Goal: Task Accomplishment & Management: Manage account settings

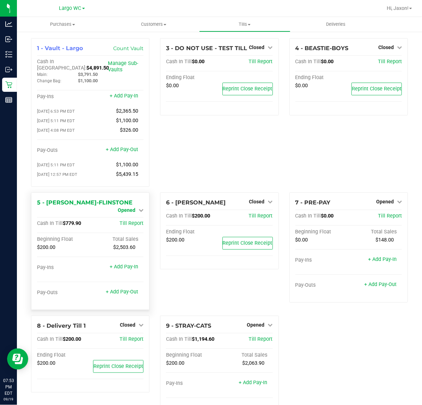
click at [139, 207] on icon at bounding box center [141, 209] width 5 height 5
click at [119, 213] on link "Close Till" at bounding box center [127, 216] width 19 height 6
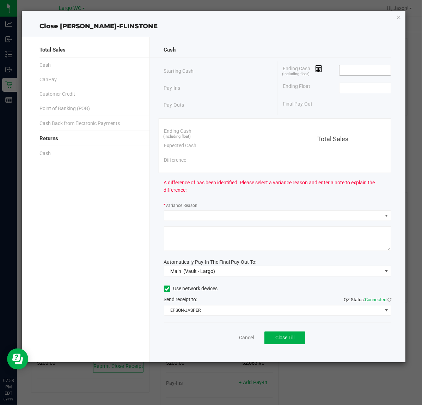
click at [362, 69] on input at bounding box center [366, 70] width 52 height 10
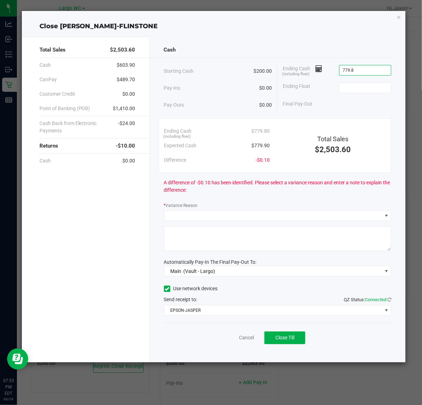
type input "$779.80"
type input "200.0"
click at [376, 70] on input "$779.80" at bounding box center [366, 70] width 52 height 10
type input "779.8"
type input "$200.00"
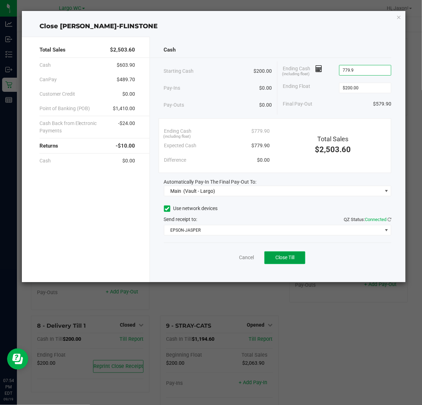
click at [286, 258] on span "Close Till" at bounding box center [285, 257] width 19 height 6
type input "$779.90"
click at [228, 258] on link "Dismiss" at bounding box center [231, 257] width 17 height 7
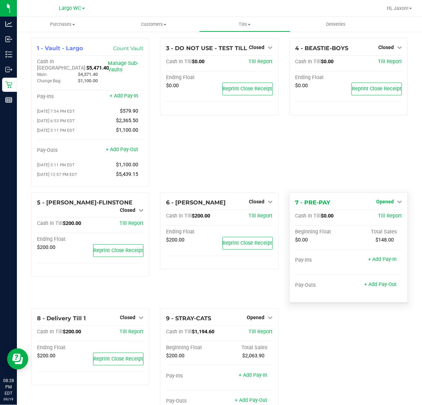
click at [376, 199] on span "Opened" at bounding box center [385, 202] width 18 height 6
click at [376, 214] on link "Close Till" at bounding box center [385, 216] width 19 height 6
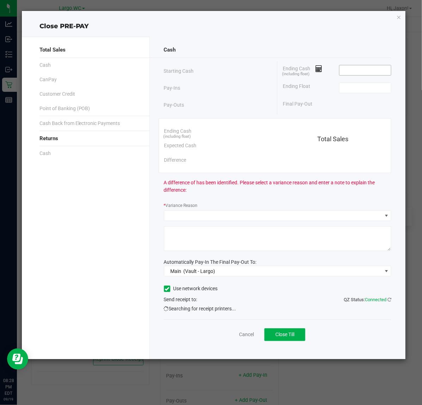
click at [382, 71] on input at bounding box center [366, 70] width 52 height 10
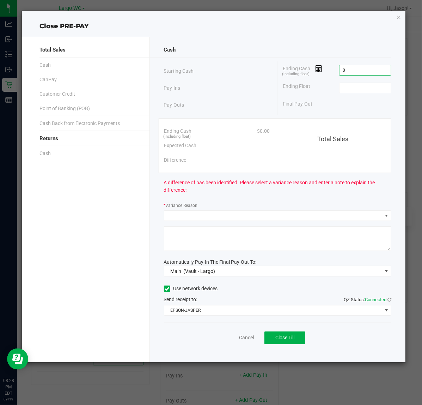
type input "$0.00"
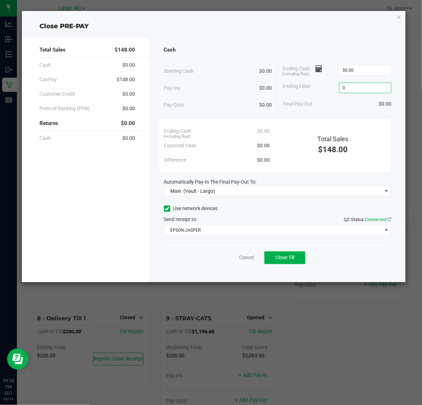
type input "$0.00"
drag, startPoint x: 375, startPoint y: 245, endPoint x: 268, endPoint y: 251, distance: 106.8
click at [371, 245] on div "Cancel Close Till" at bounding box center [278, 255] width 228 height 27
click at [291, 259] on span "Close Till" at bounding box center [285, 257] width 19 height 6
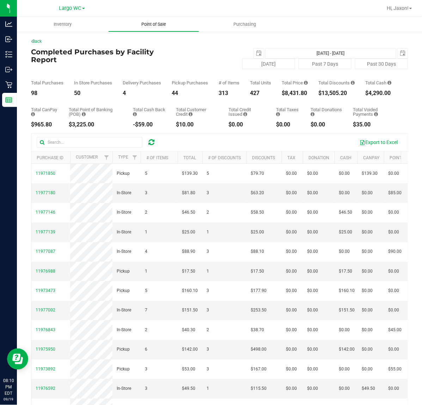
click at [154, 20] on uib-tab-heading "Point of Sale" at bounding box center [154, 24] width 91 height 14
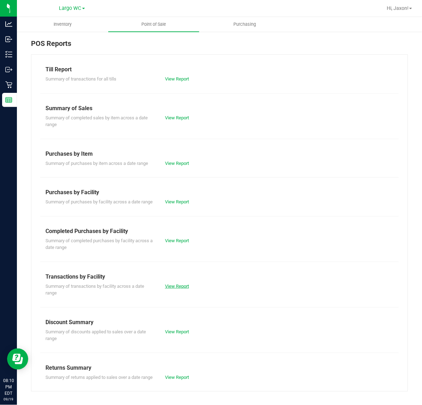
click at [173, 289] on link "View Report" at bounding box center [177, 285] width 24 height 5
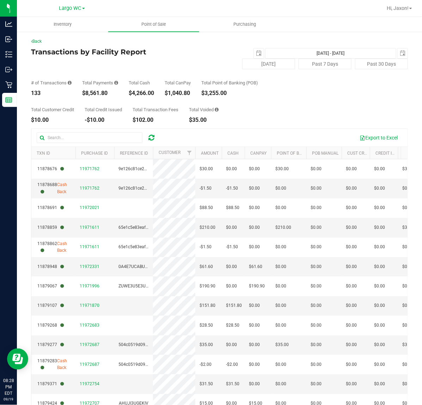
click at [271, 105] on div "Total Customer Credit $10.00 Total Credit Issued -$10.00 Total Transaction Fees…" at bounding box center [219, 109] width 377 height 27
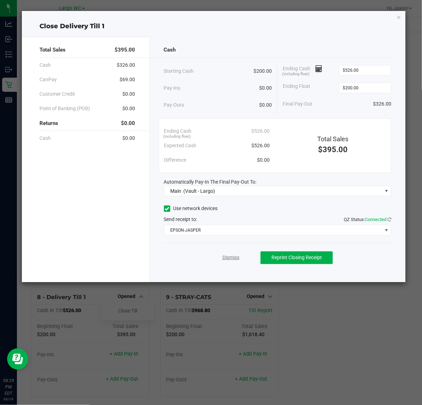
click at [230, 258] on link "Dismiss" at bounding box center [231, 257] width 17 height 7
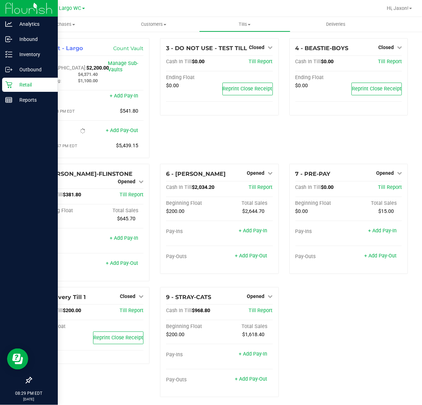
click at [8, 82] on icon at bounding box center [8, 84] width 7 height 7
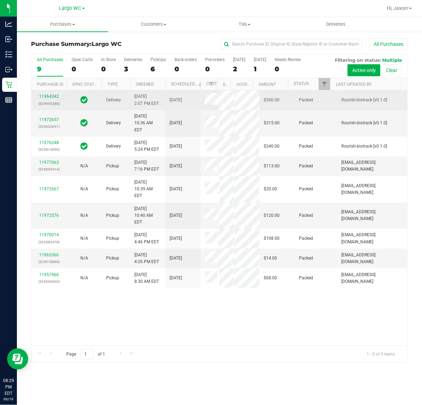
scroll to position [64, 0]
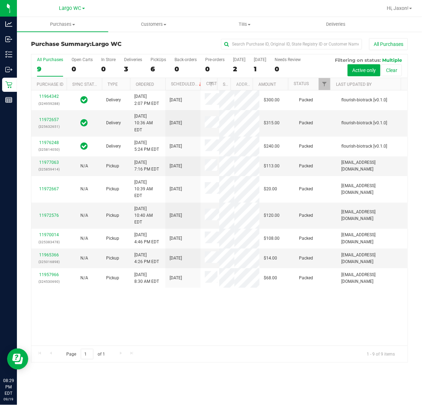
click at [131, 36] on div "Purchase Summary: Largo WC All Purchases All Purchases 9 Open Carts 0 In Store …" at bounding box center [219, 200] width 405 height 338
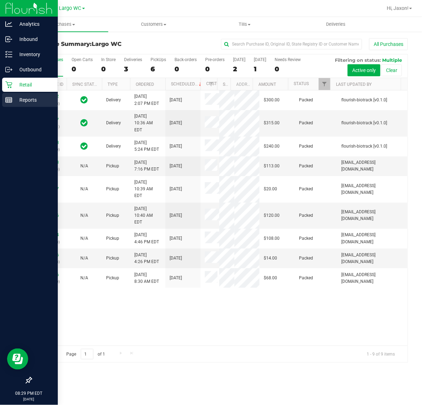
click at [17, 100] on p "Reports" at bounding box center [33, 100] width 42 height 8
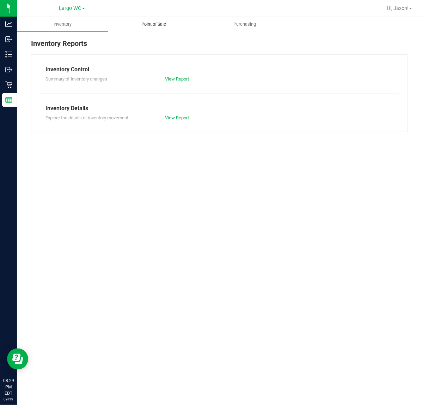
click at [147, 22] on span "Point of Sale" at bounding box center [154, 24] width 44 height 6
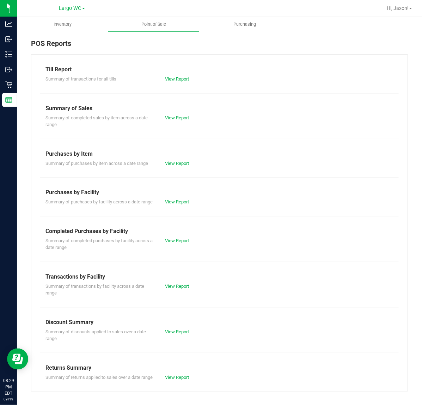
click at [184, 77] on link "View Report" at bounding box center [177, 78] width 24 height 5
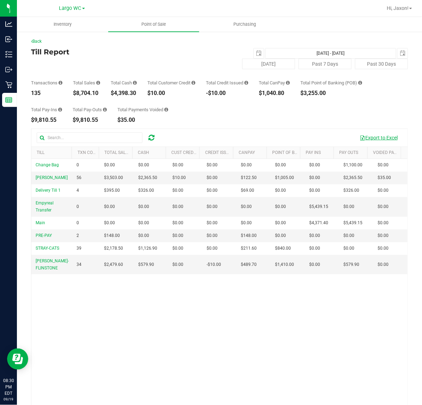
click at [385, 138] on button "Export to Excel" at bounding box center [378, 138] width 47 height 12
drag, startPoint x: 261, startPoint y: 343, endPoint x: 320, endPoint y: 295, distance: 75.4
click at [262, 342] on div "Change Bag 0 $0.00 $0.00 $0.00 $0.00 $0.00 $0.00 $0.00 $0.00 $0.00 $0.00 $0.00 …" at bounding box center [219, 286] width 376 height 255
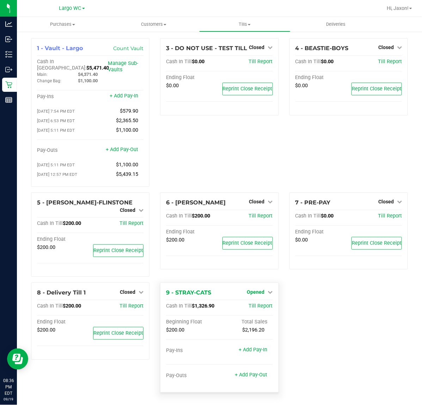
click at [250, 289] on span "Opened" at bounding box center [256, 292] width 18 height 6
click at [254, 303] on link "Close Till" at bounding box center [256, 306] width 19 height 6
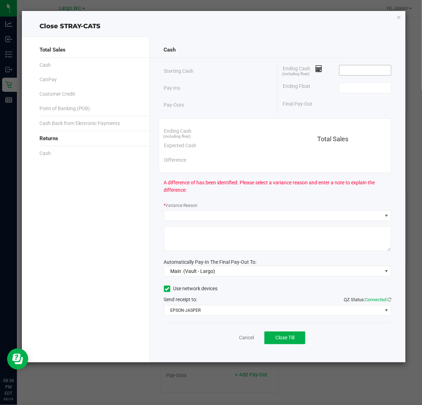
click at [370, 70] on input at bounding box center [366, 70] width 52 height 10
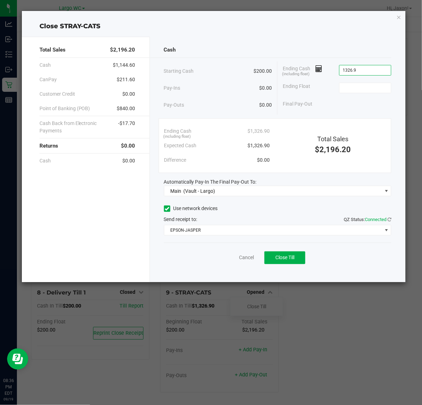
type input "$1,326.90"
click at [285, 258] on span "Close Till" at bounding box center [285, 257] width 19 height 6
type input "$200.00"
click at [228, 258] on link "Dismiss" at bounding box center [231, 257] width 17 height 7
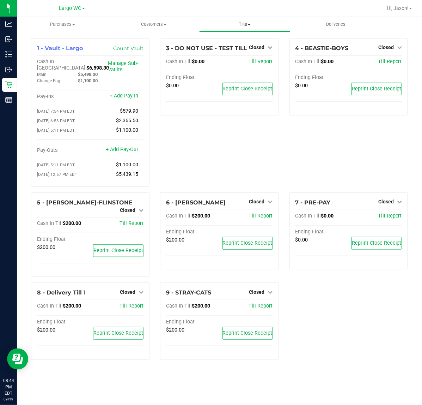
drag, startPoint x: 239, startPoint y: 22, endPoint x: 245, endPoint y: 29, distance: 9.3
click at [240, 22] on span "Tills" at bounding box center [245, 24] width 91 height 6
click at [240, 52] on span "Reconcile e-payments" at bounding box center [234, 51] width 70 height 6
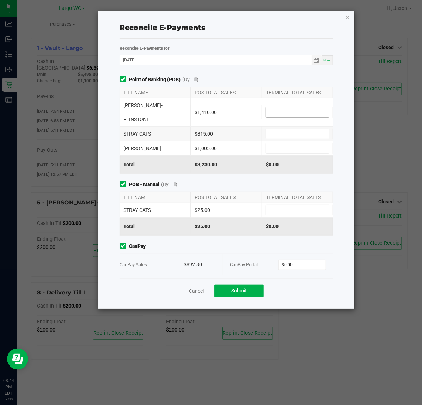
drag, startPoint x: 282, startPoint y: 105, endPoint x: 285, endPoint y: 104, distance: 3.5
click at [282, 107] on input at bounding box center [297, 112] width 63 height 10
type input "$1,410.00"
type input "$815.00"
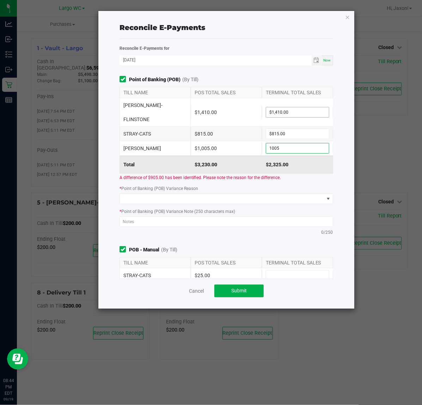
type input "$1,005.00"
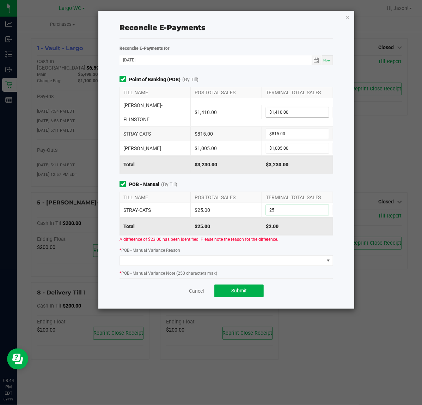
type input "$25.00"
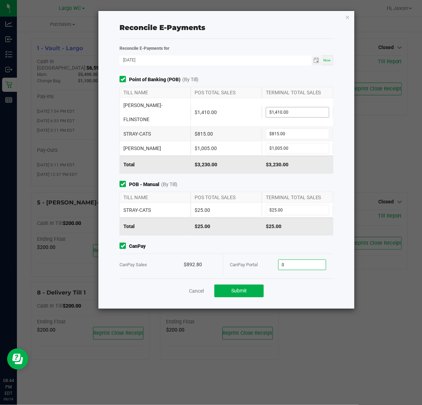
type input "9"
type input "$892.80"
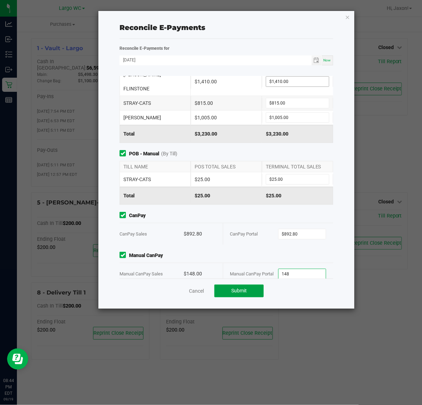
type input "$148.00"
click at [252, 290] on button "Submit" at bounding box center [239, 290] width 49 height 13
